Goal: Task Accomplishment & Management: Use online tool/utility

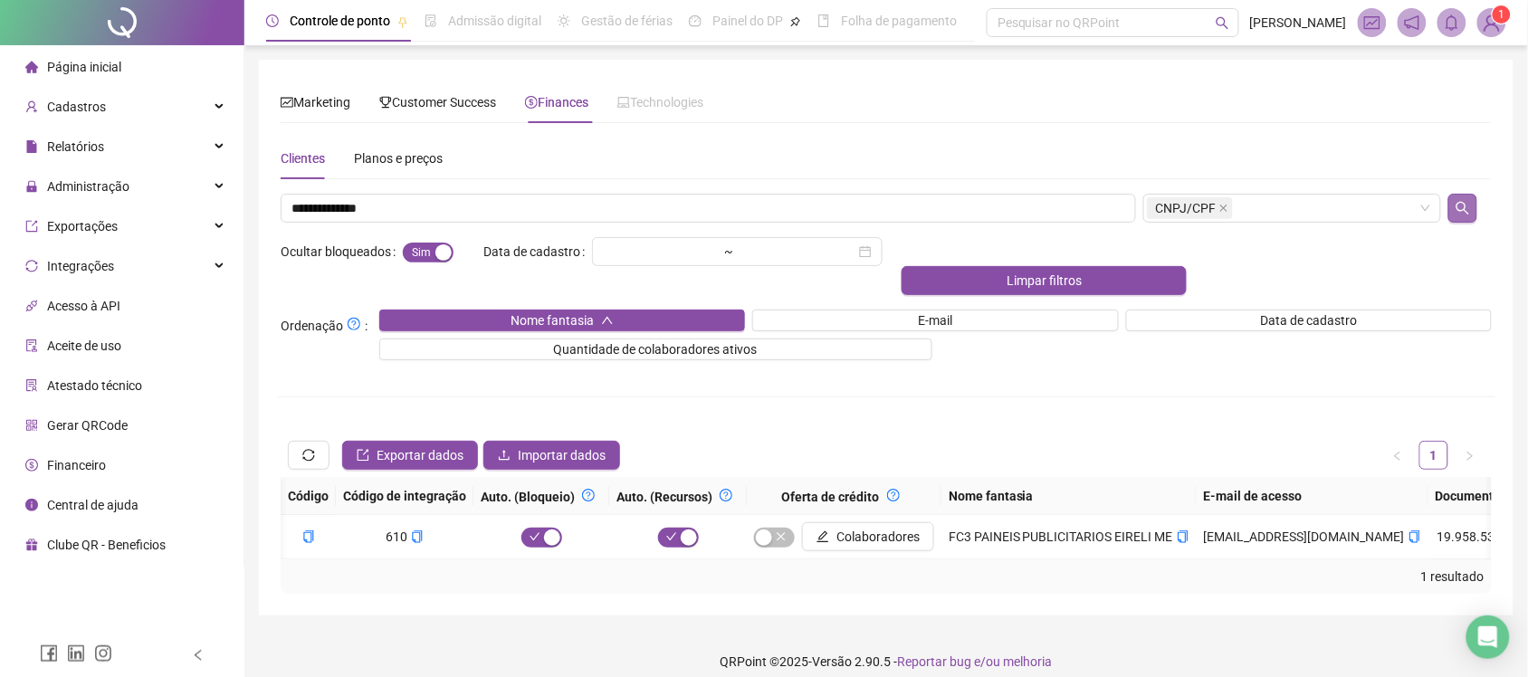
scroll to position [0, 1288]
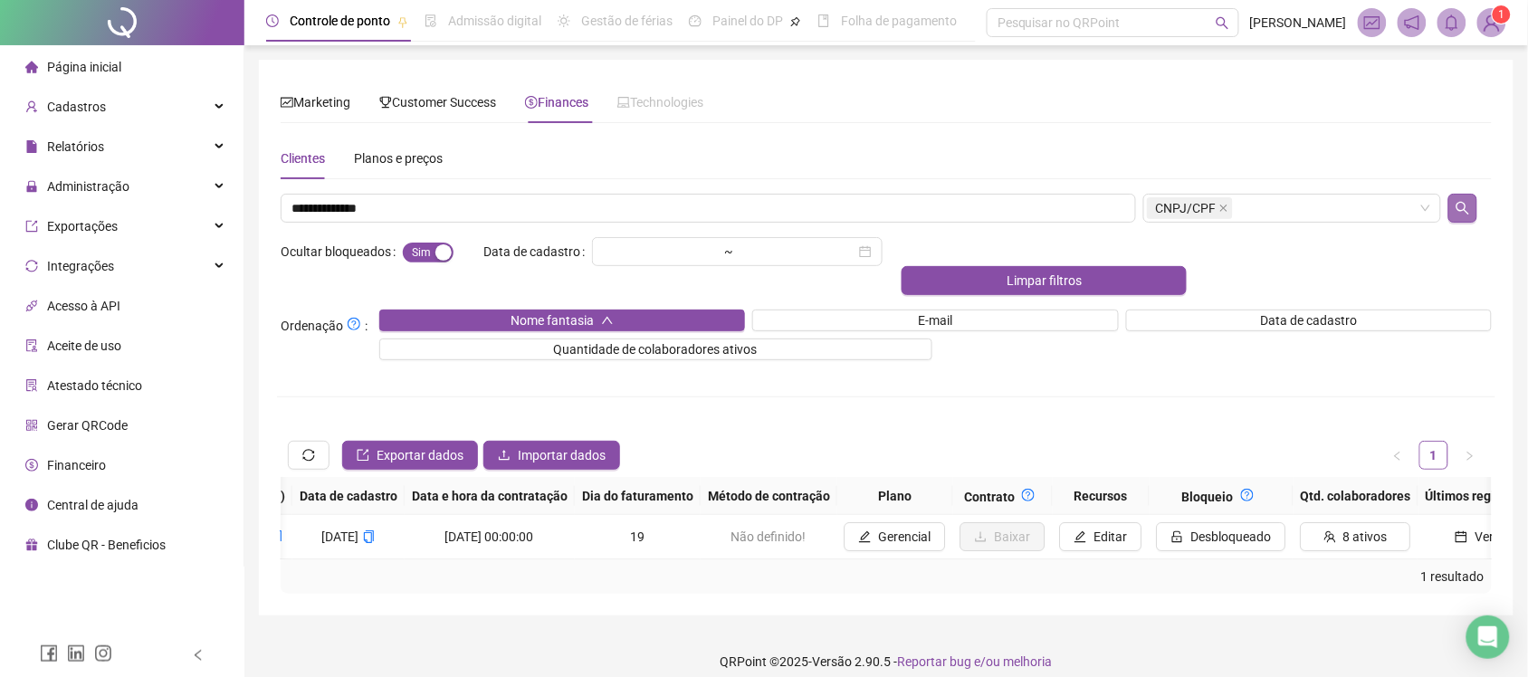
click at [1451, 206] on button "button" at bounding box center [1463, 208] width 29 height 29
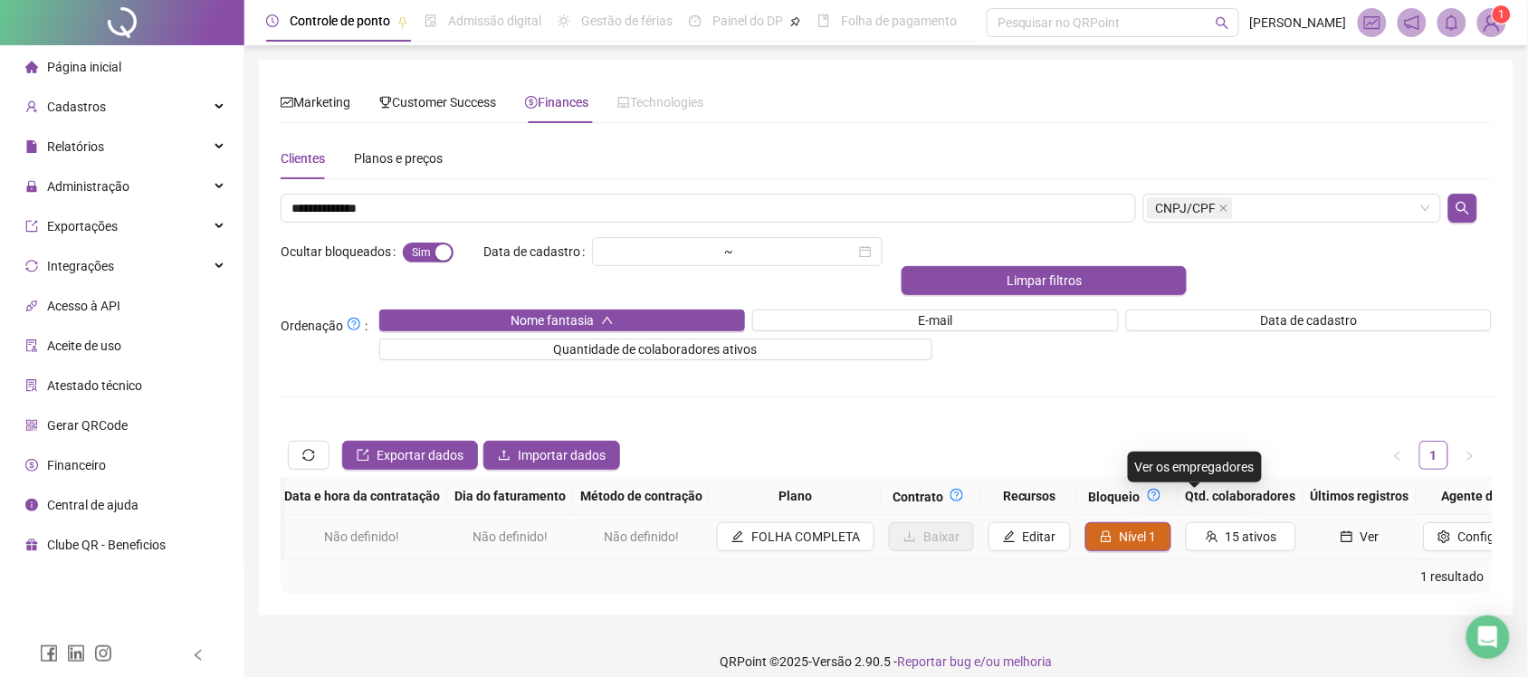
click at [1120, 527] on span "Nível 1" at bounding box center [1138, 537] width 37 height 20
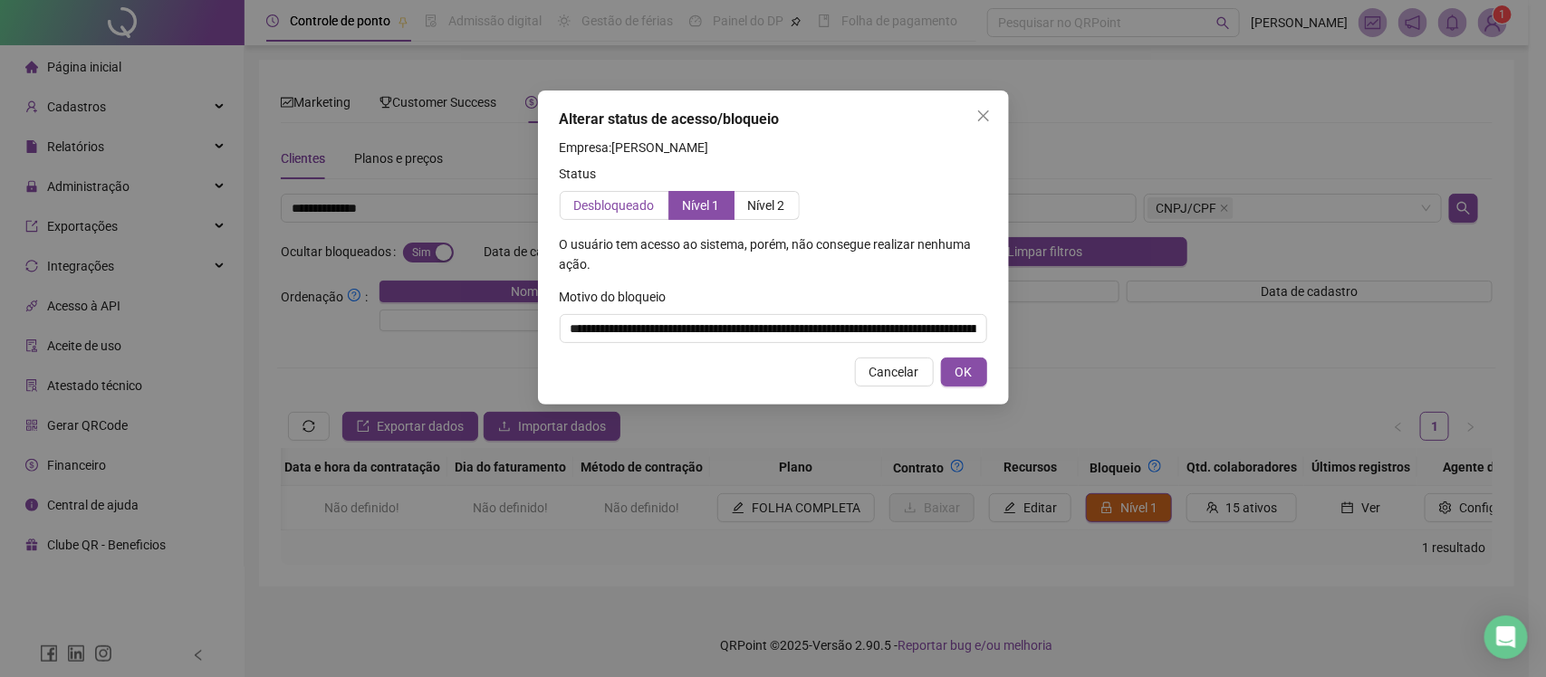
click at [621, 210] on span "Desbloqueado" at bounding box center [614, 205] width 81 height 14
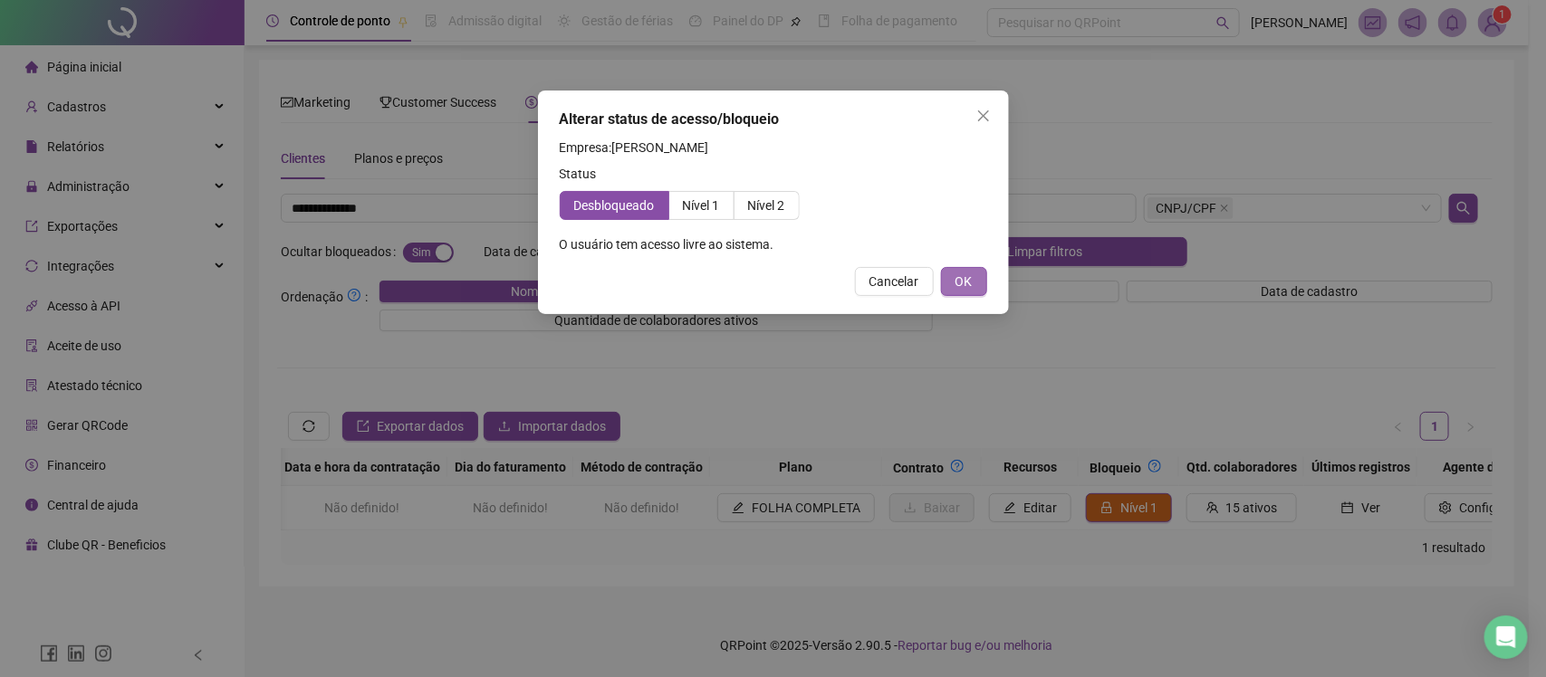
click at [949, 268] on button "OK" at bounding box center [964, 281] width 46 height 29
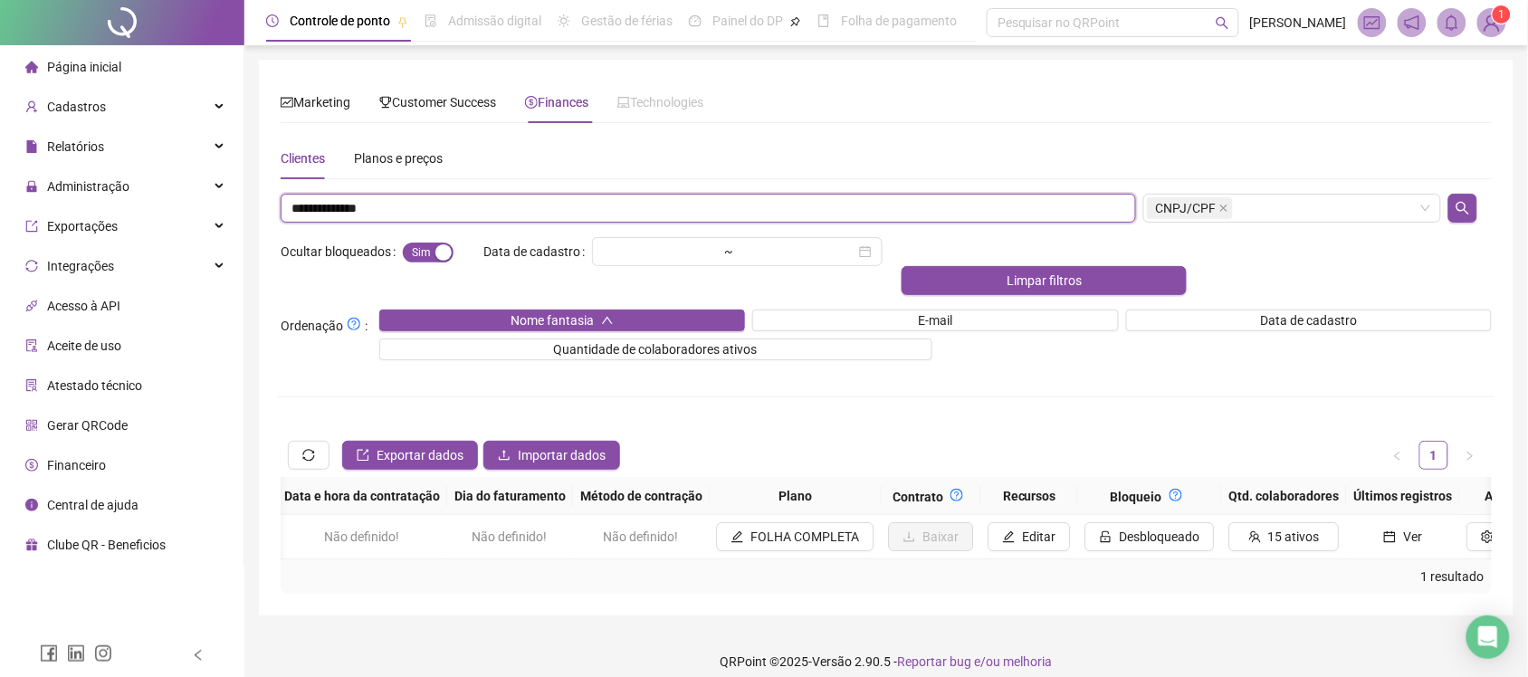
click at [427, 196] on input "**********" at bounding box center [709, 208] width 856 height 29
paste input "text"
type input "**********"
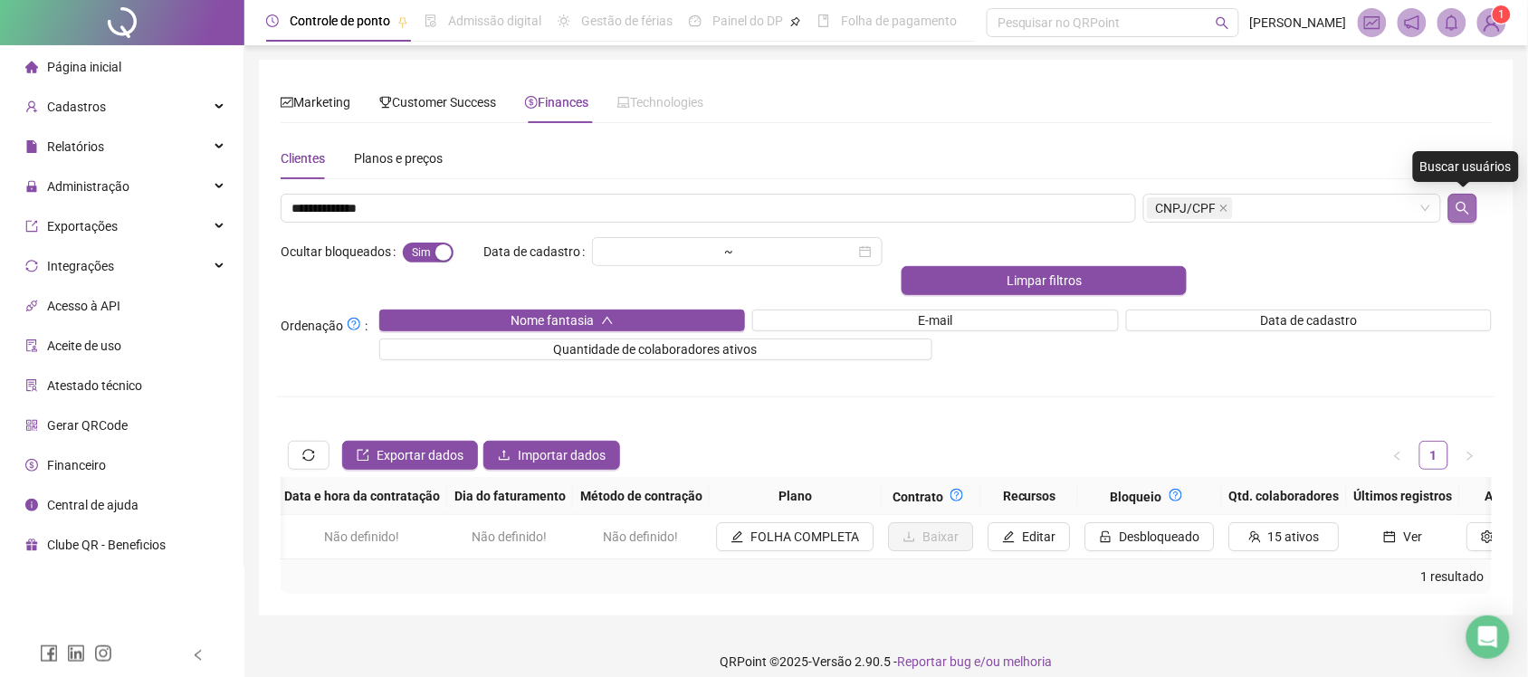
click at [1460, 202] on icon "search" at bounding box center [1463, 208] width 13 height 13
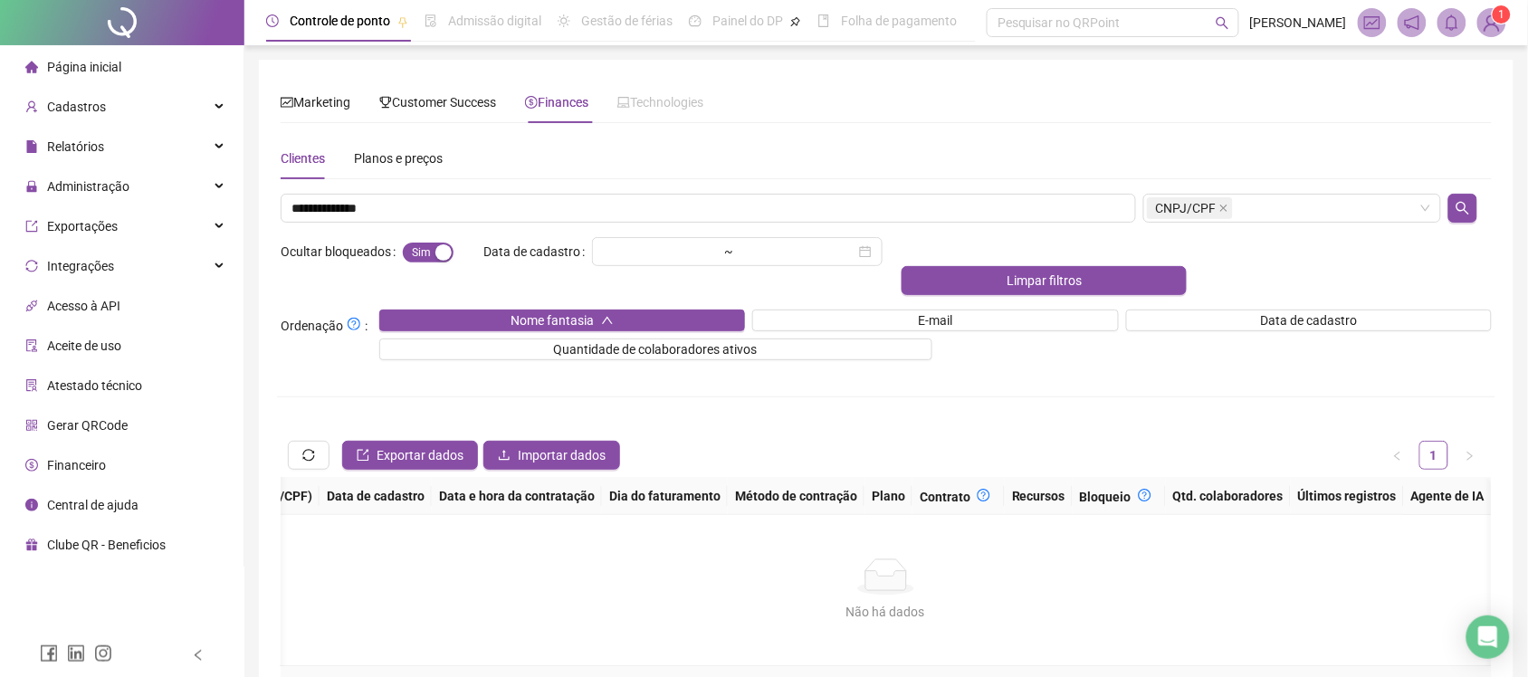
scroll to position [0, 925]
click at [436, 259] on div "button" at bounding box center [444, 252] width 16 height 16
